Goal: Information Seeking & Learning: Learn about a topic

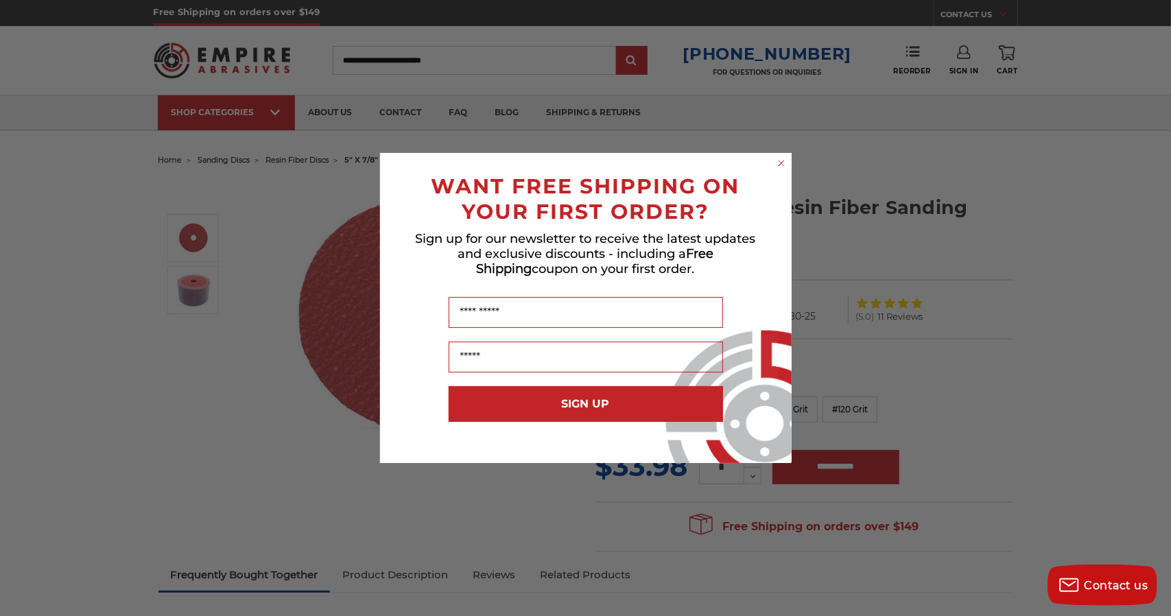
click at [779, 161] on circle "Close dialog" at bounding box center [780, 163] width 13 height 13
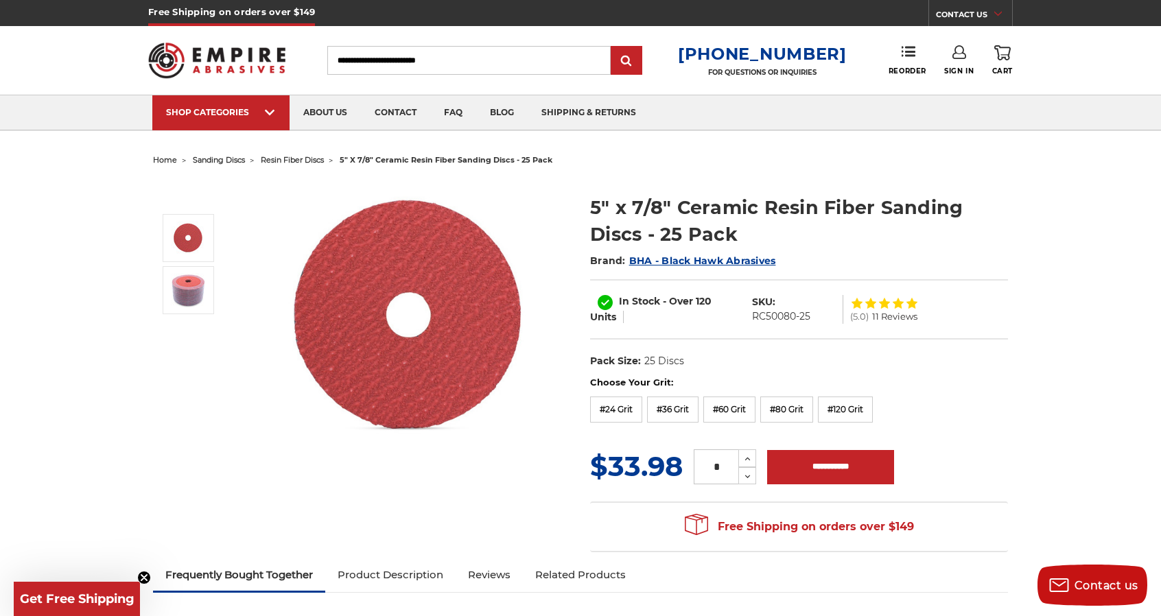
click at [302, 157] on span "resin fiber discs" at bounding box center [292, 160] width 63 height 10
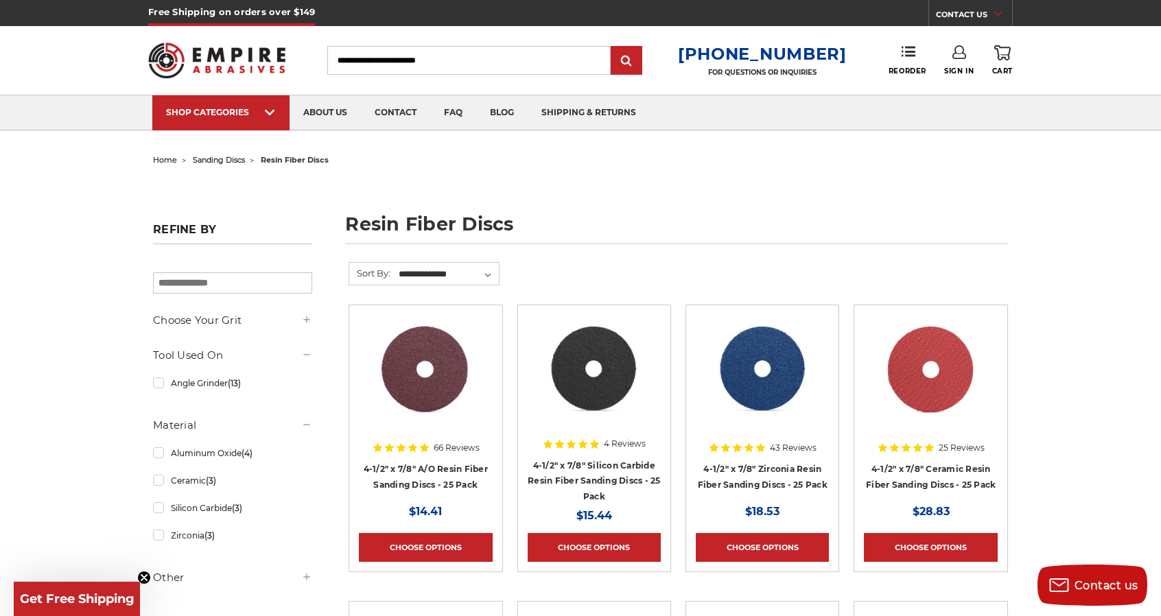
click at [208, 160] on span "sanding discs" at bounding box center [219, 160] width 52 height 10
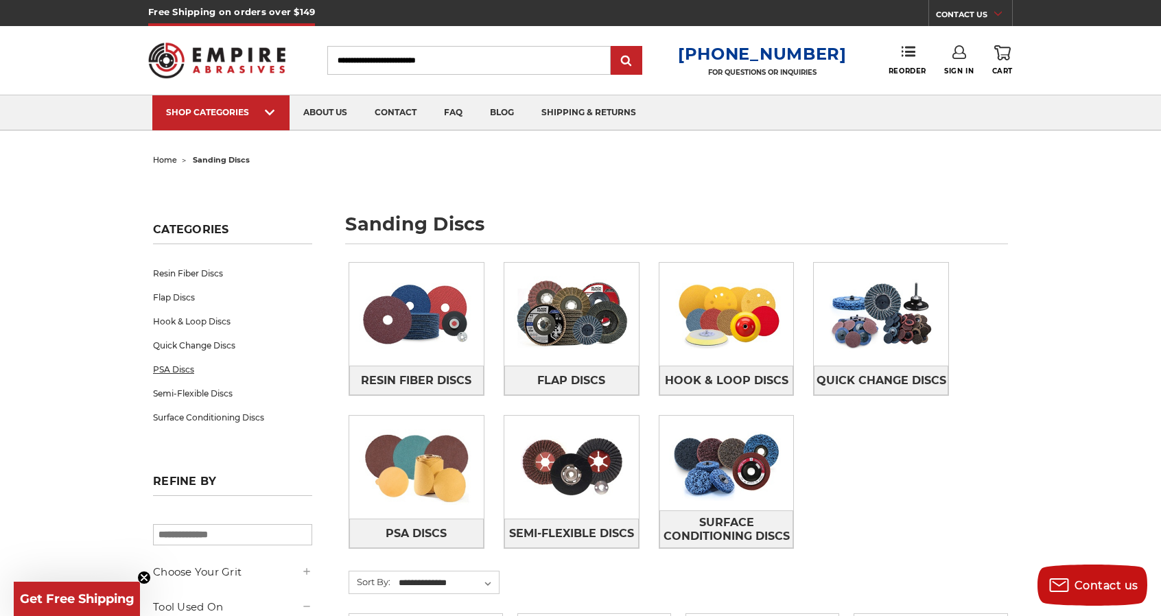
click at [180, 364] on link "PSA Discs" at bounding box center [232, 369] width 159 height 24
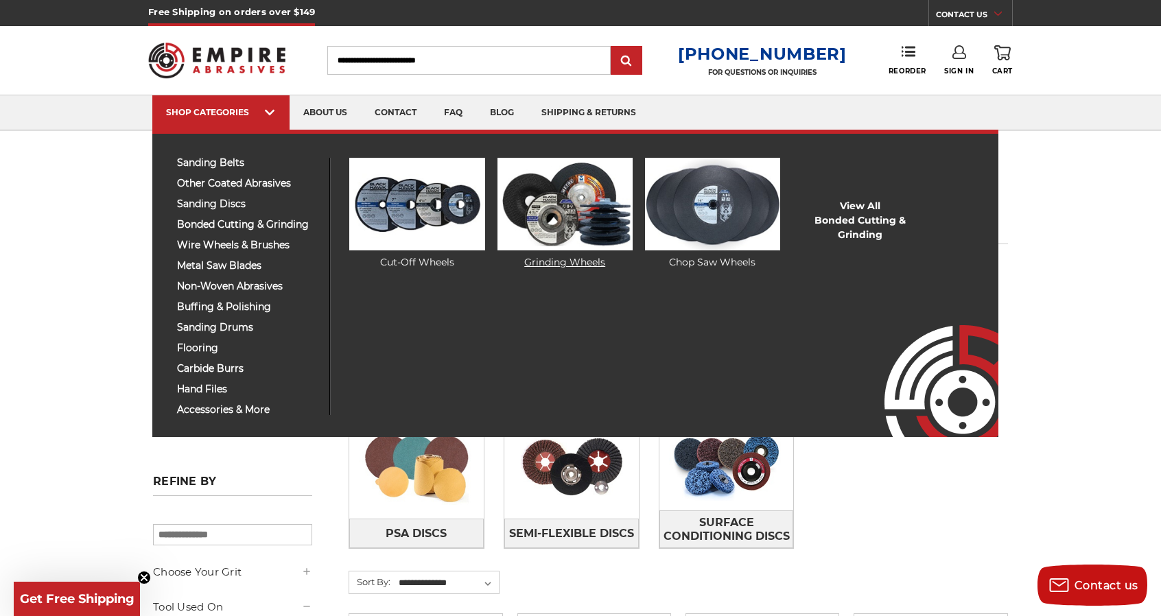
click at [595, 207] on img at bounding box center [564, 204] width 135 height 93
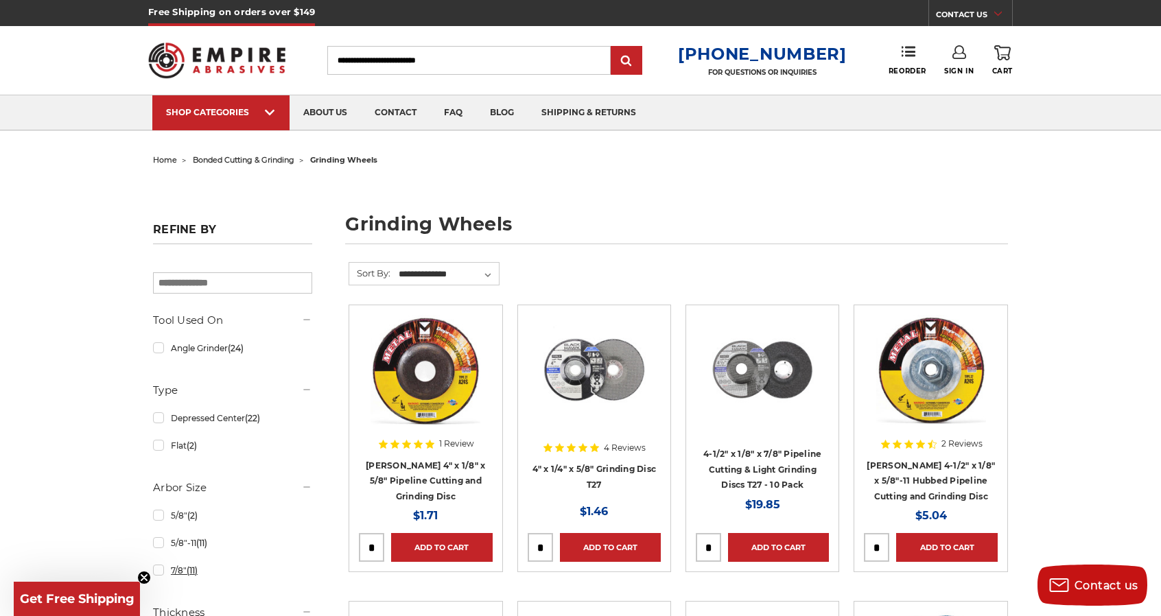
click at [159, 569] on link "7/8" (11)" at bounding box center [232, 570] width 159 height 24
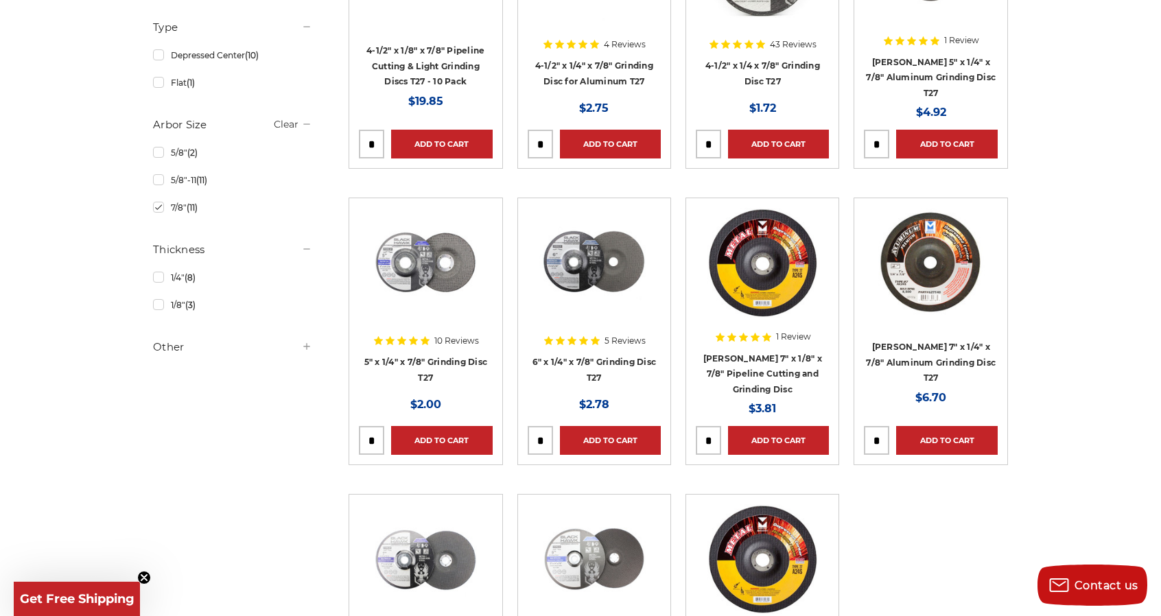
scroll to position [412, 0]
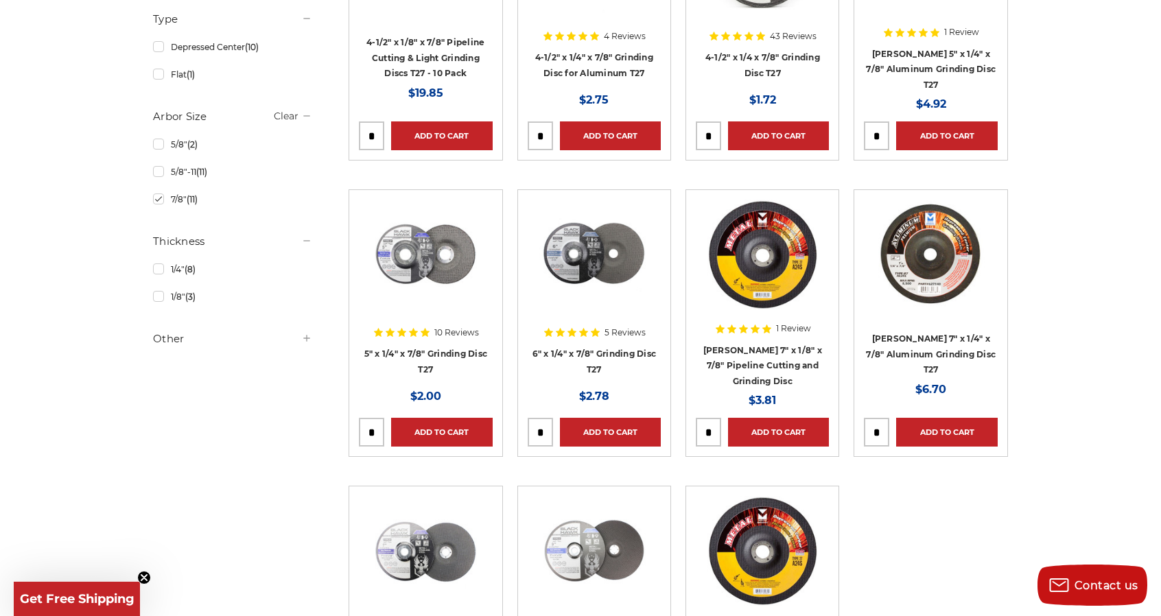
click at [602, 269] on img at bounding box center [594, 255] width 110 height 110
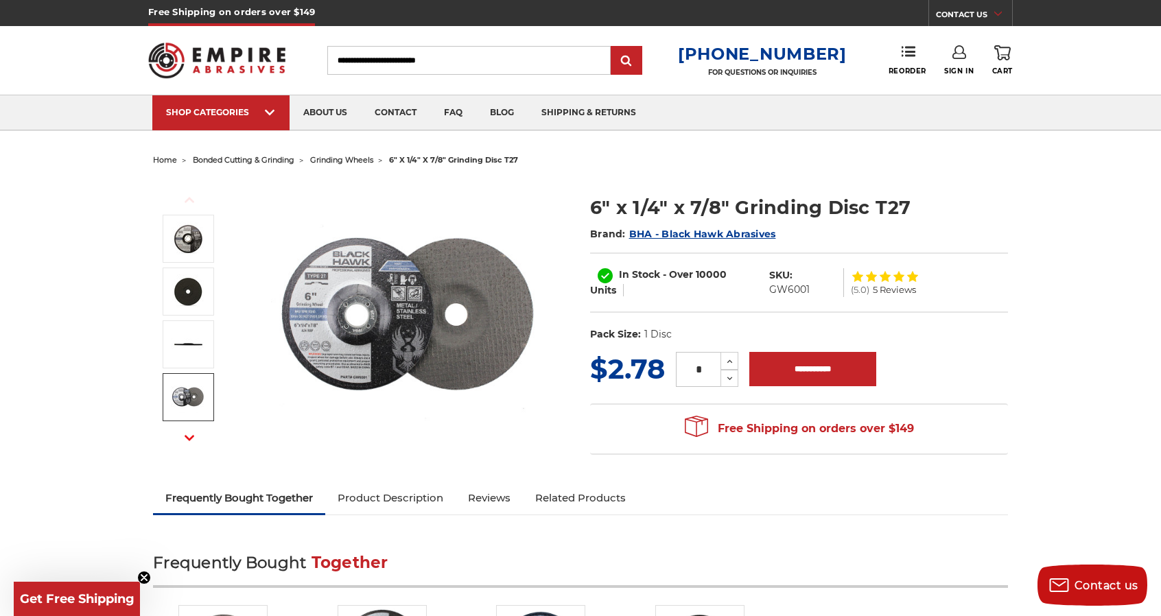
click at [172, 396] on img at bounding box center [188, 397] width 34 height 34
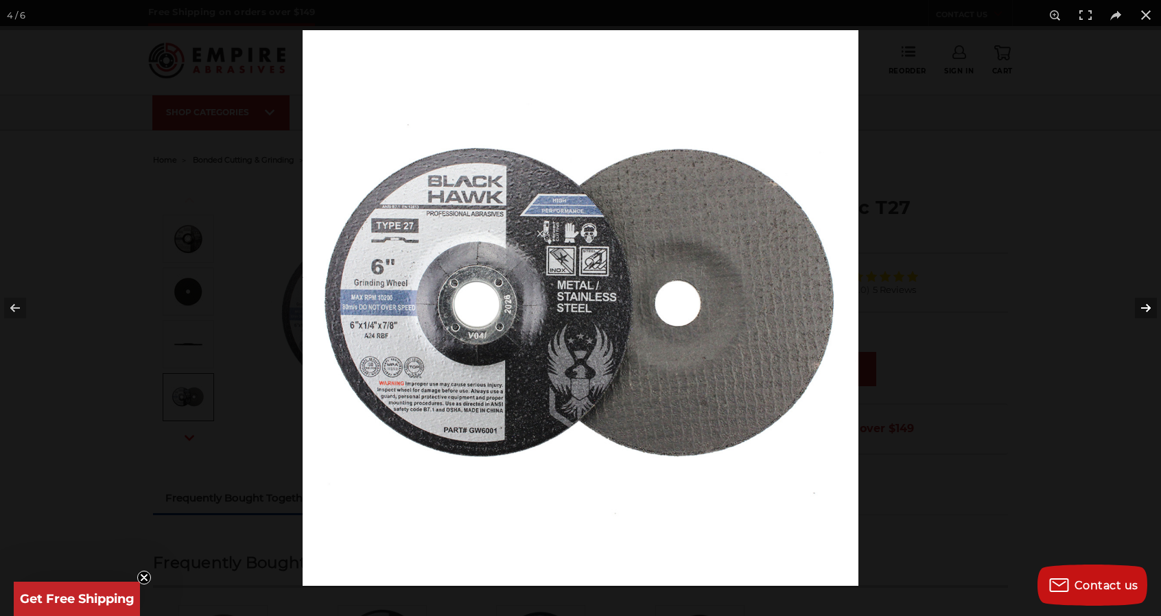
click at [1147, 305] on button at bounding box center [1137, 308] width 48 height 69
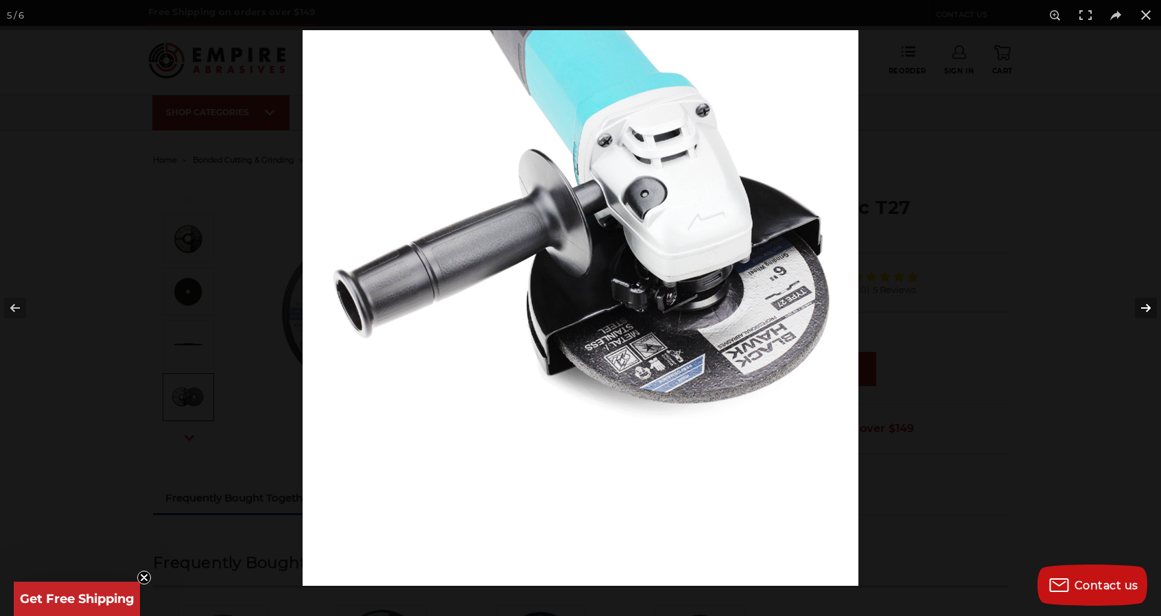
click at [1147, 305] on button at bounding box center [1137, 308] width 48 height 69
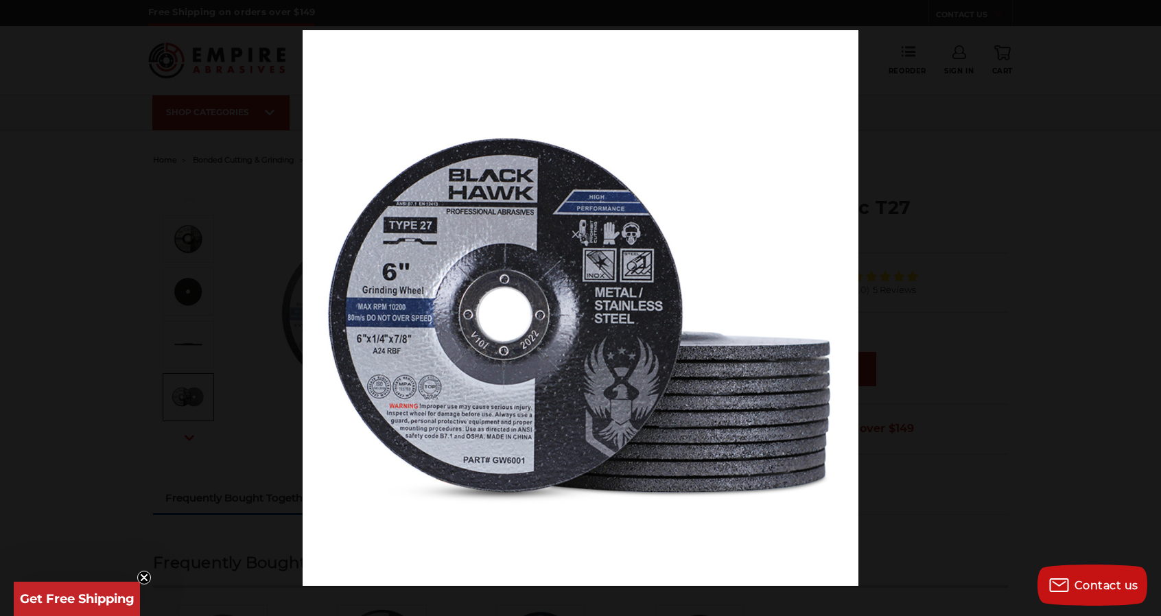
click at [1147, 305] on button at bounding box center [1137, 308] width 48 height 69
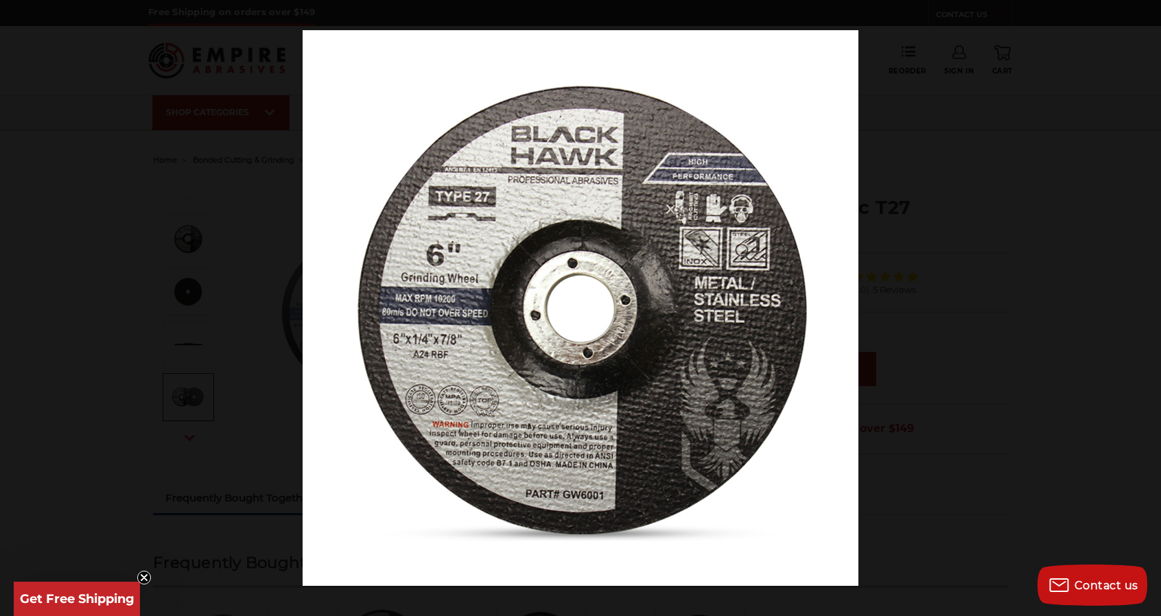
click at [1147, 305] on button at bounding box center [1137, 308] width 48 height 69
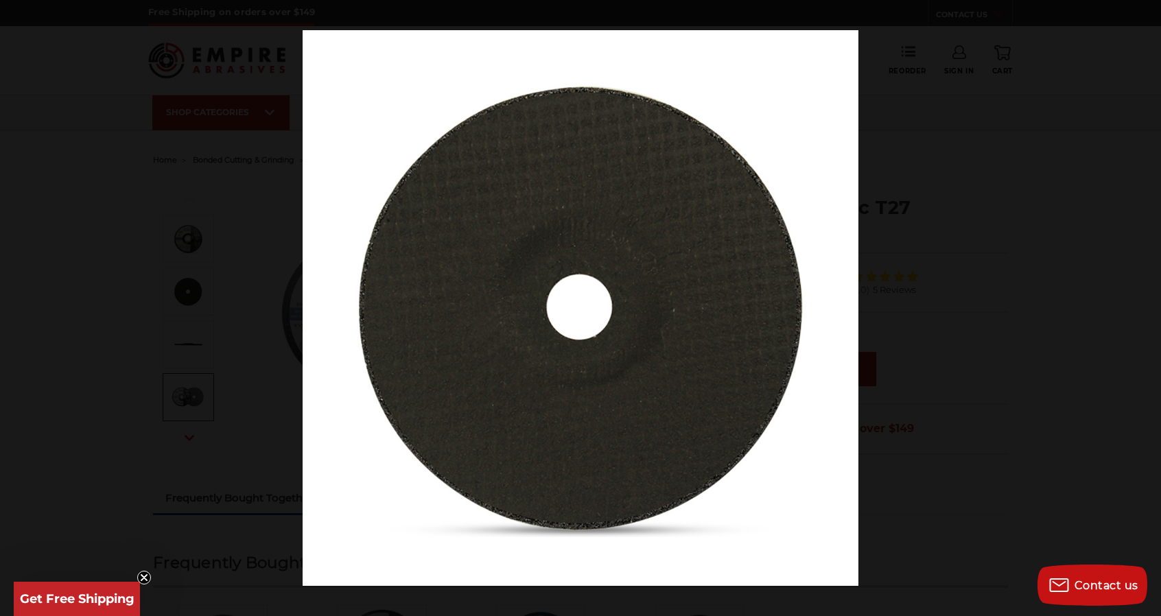
click at [1147, 305] on button at bounding box center [1137, 308] width 48 height 69
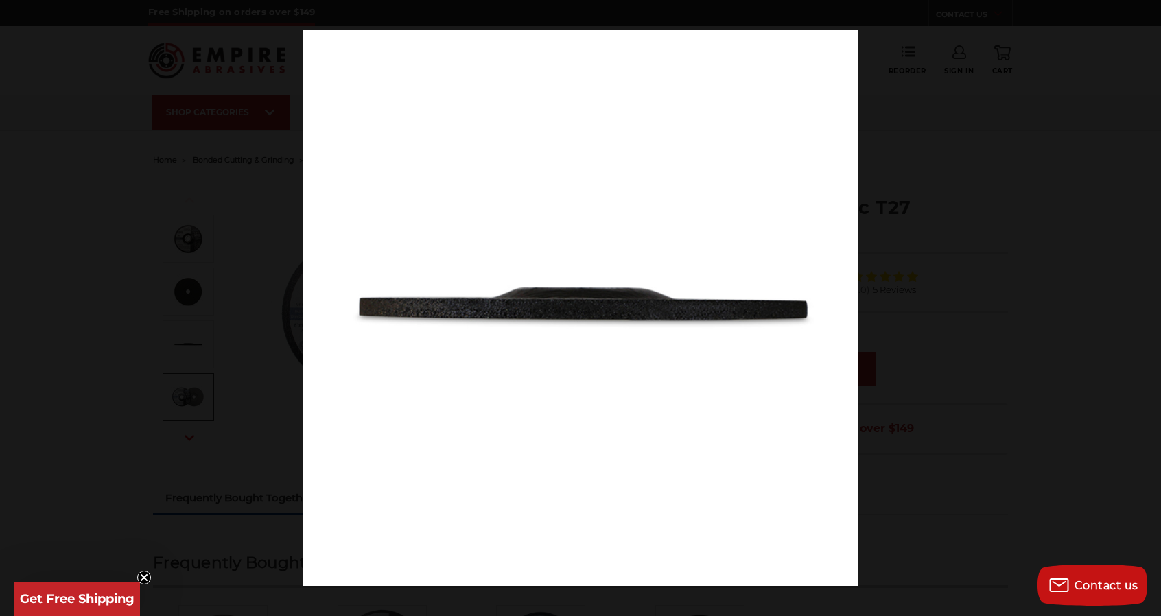
click at [1147, 305] on button at bounding box center [1137, 308] width 48 height 69
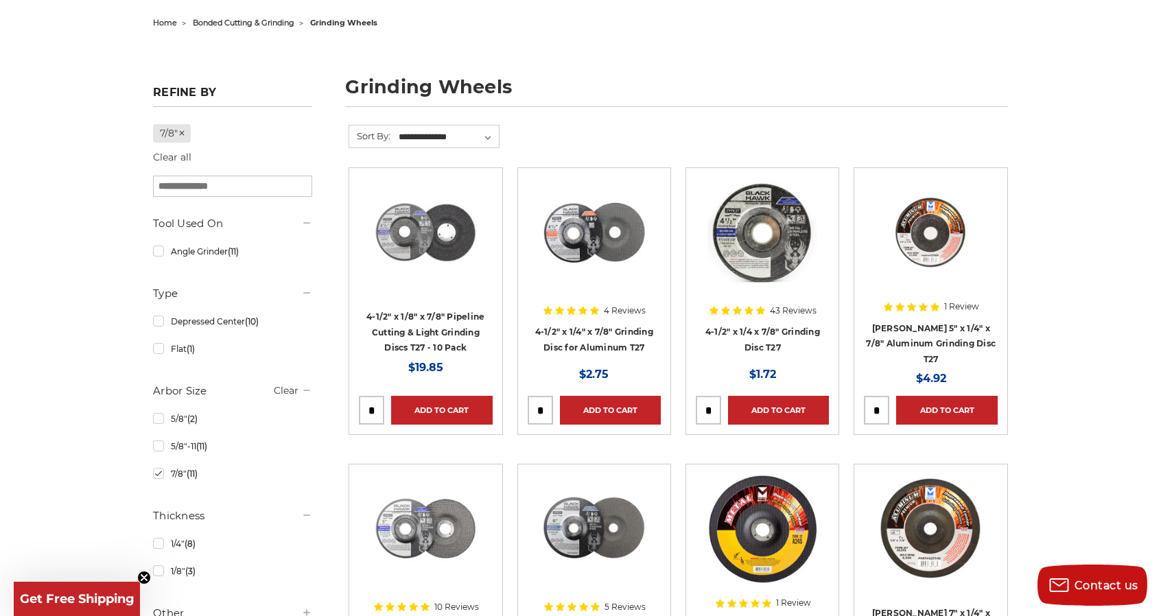
scroll to position [137, 0]
